Goal: Task Accomplishment & Management: Complete application form

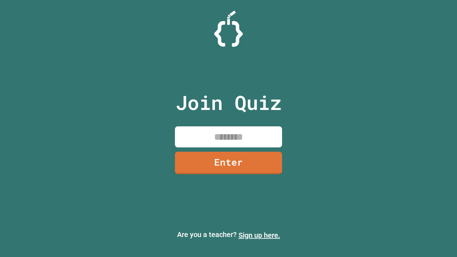
click at [259, 235] on link "Sign up here." at bounding box center [260, 235] width 42 height 9
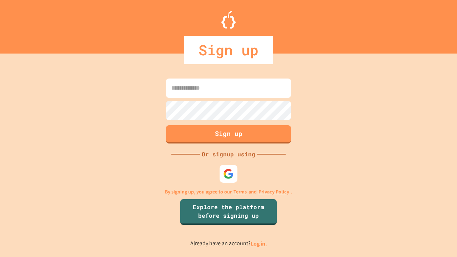
click at [259, 244] on link "Log in." at bounding box center [259, 244] width 16 height 8
